Goal: Task Accomplishment & Management: Complete application form

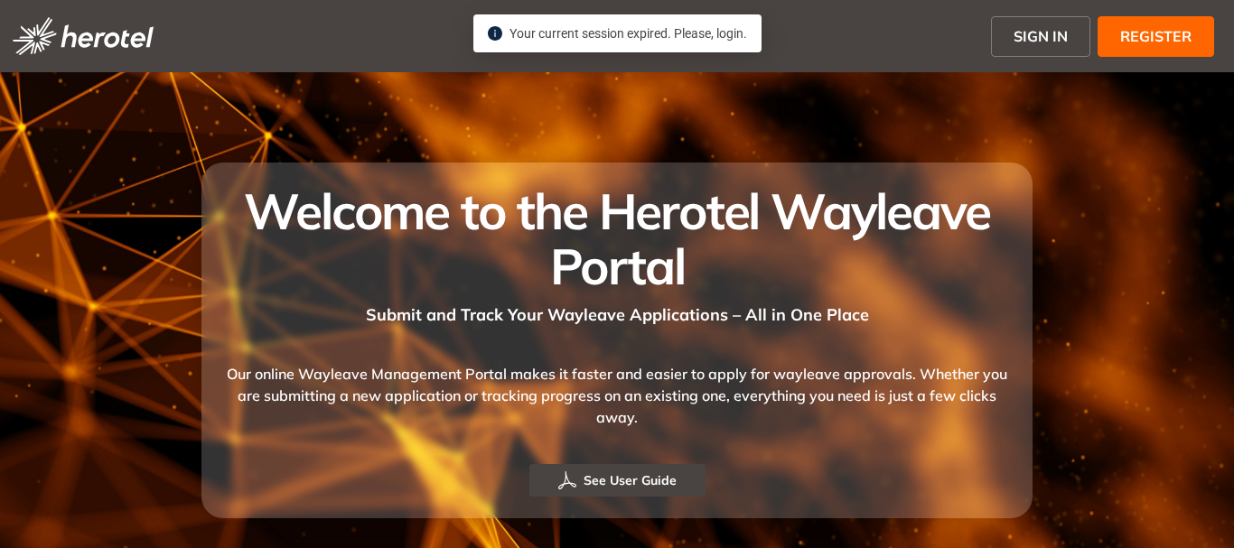
click at [1035, 40] on span "SIGN IN" at bounding box center [1041, 36] width 54 height 22
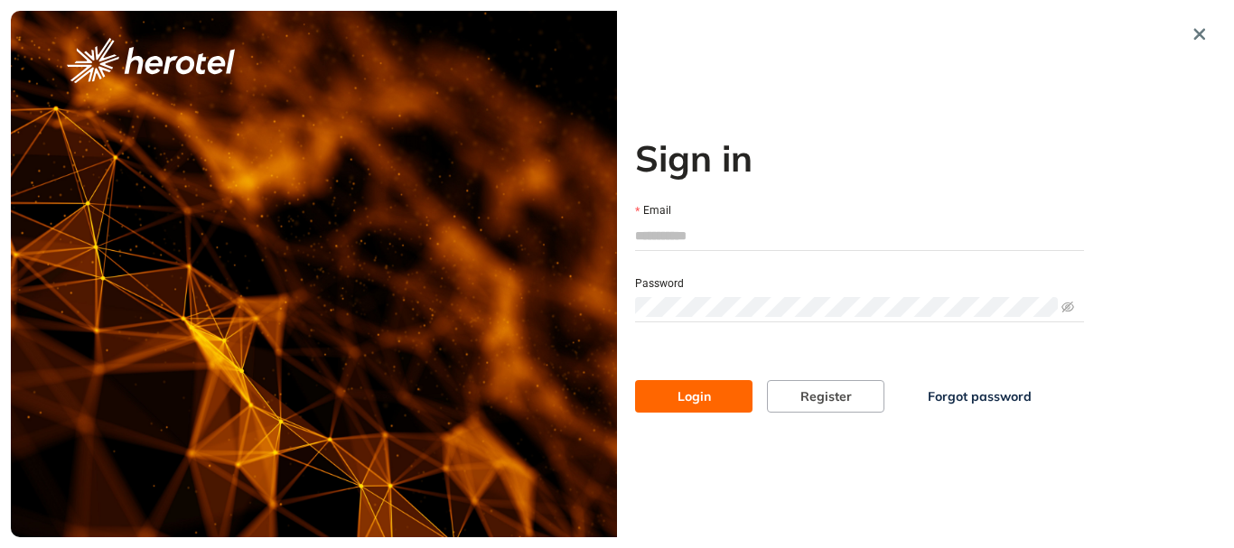
click at [762, 234] on input "Email" at bounding box center [859, 235] width 449 height 27
type input "**********"
click at [1065, 304] on icon "eye-invisible" at bounding box center [1068, 307] width 13 height 13
click at [635, 380] on button "Login" at bounding box center [693, 396] width 117 height 33
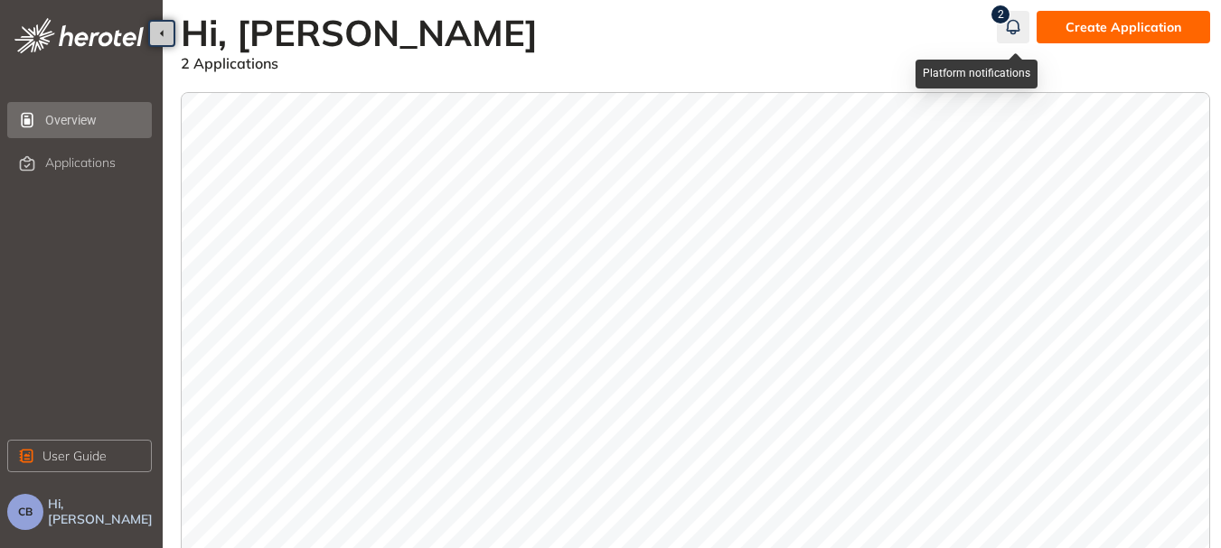
click at [1018, 31] on icon "button" at bounding box center [1012, 25] width 12 height 11
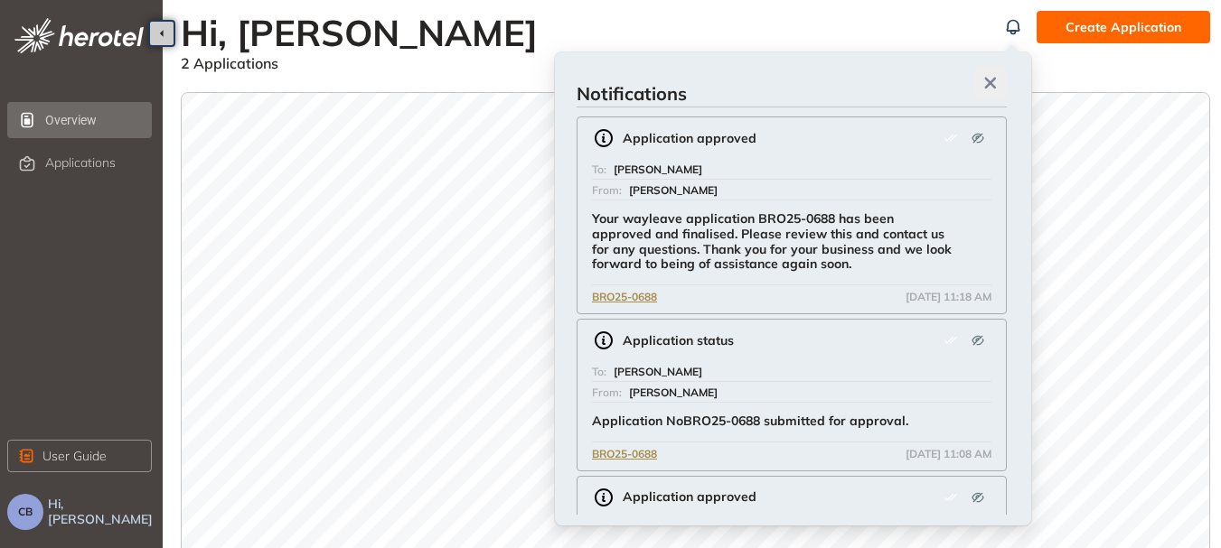
click at [996, 80] on icon "button" at bounding box center [990, 83] width 18 height 13
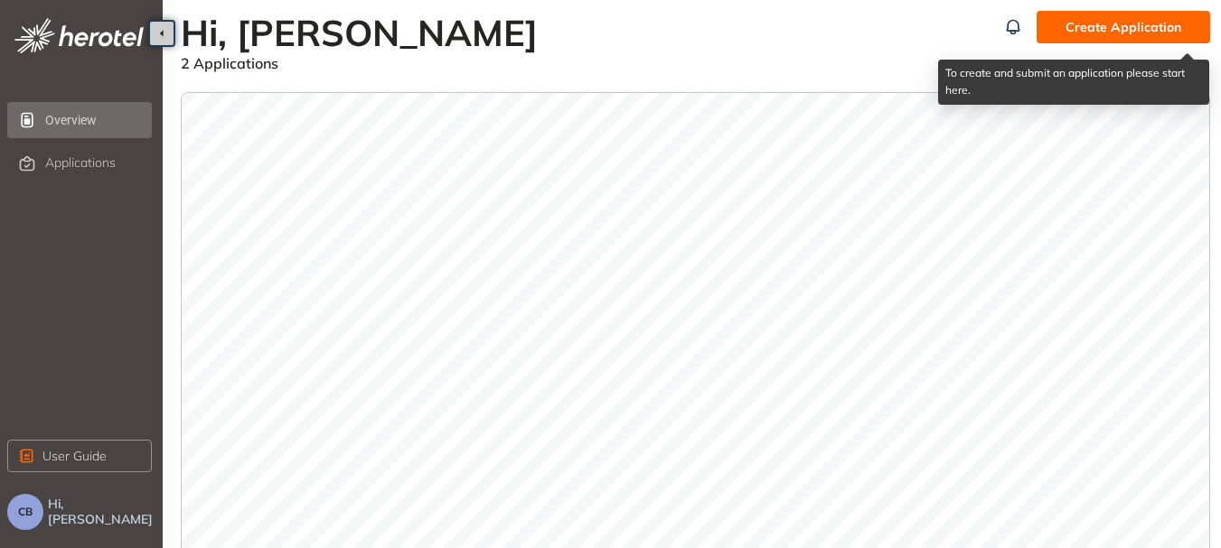
click at [1151, 30] on span "Create Application" at bounding box center [1123, 27] width 116 height 20
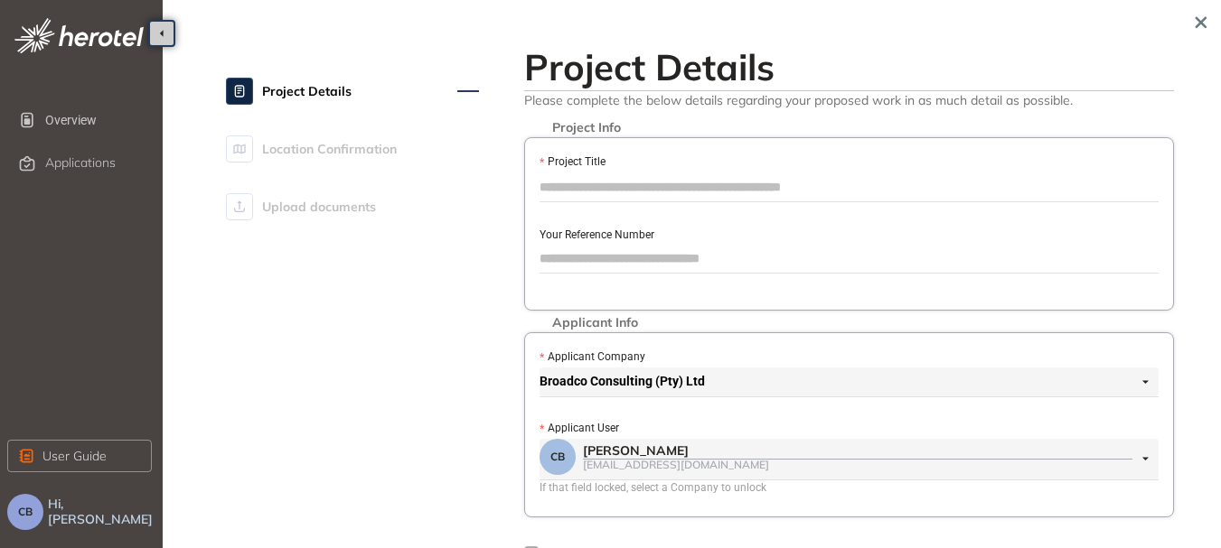
click at [647, 187] on input "Project Title" at bounding box center [848, 186] width 619 height 27
